Goal: Check status: Check status

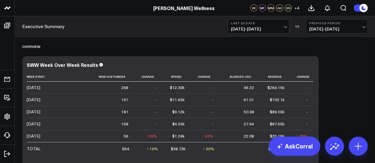
click at [8, 29] on span at bounding box center [7, 25] width 11 height 11
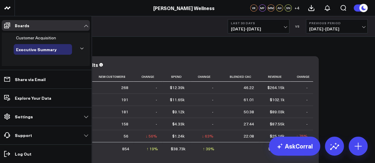
click at [4, 27] on icon at bounding box center [7, 26] width 6 height 6
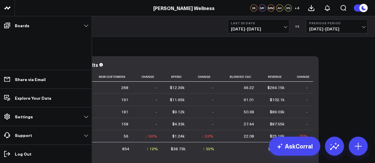
click at [4, 27] on icon at bounding box center [7, 26] width 6 height 6
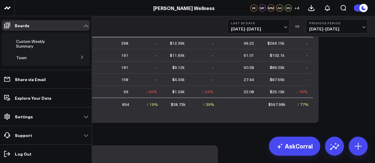
scroll to position [102, 0]
click at [30, 44] on span "Custom Weekly Summary" at bounding box center [30, 39] width 29 height 10
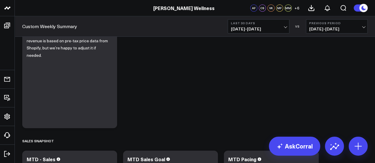
scroll to position [160, 0]
click at [285, 28] on span "[DATE] - [DATE]" at bounding box center [258, 29] width 55 height 5
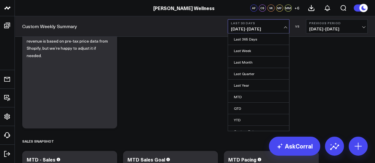
scroll to position [62, 0]
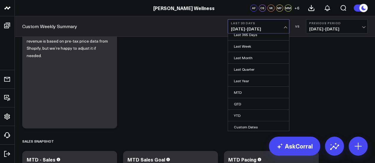
click at [254, 93] on link "MTD" at bounding box center [258, 92] width 61 height 11
